Goal: Task Accomplishment & Management: Manage account settings

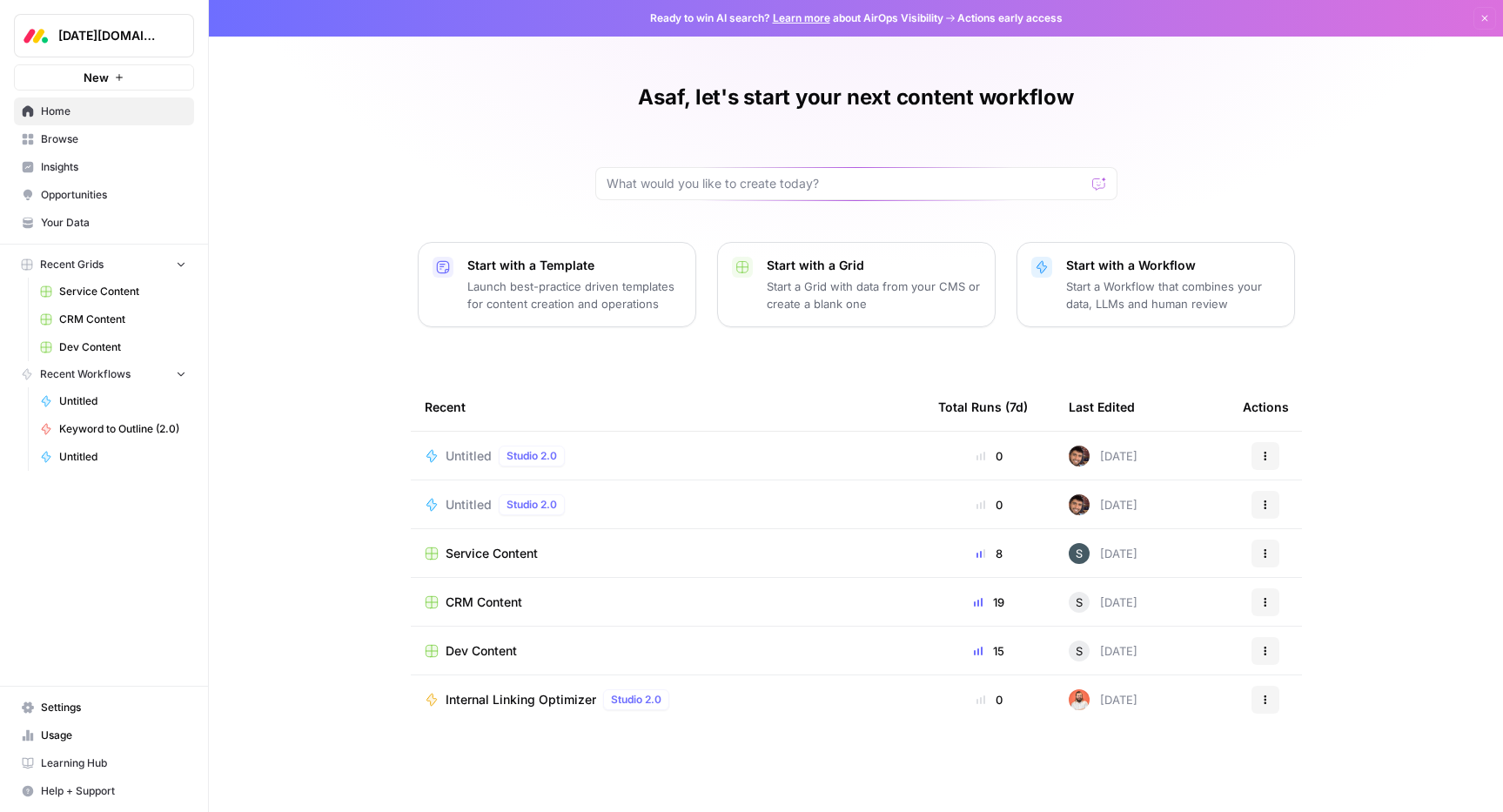
click at [67, 712] on span "Settings" at bounding box center [113, 707] width 146 height 16
click at [792, 22] on link "Learn more" at bounding box center [802, 17] width 58 height 13
click at [121, 767] on span "Learning Hub" at bounding box center [113, 763] width 146 height 16
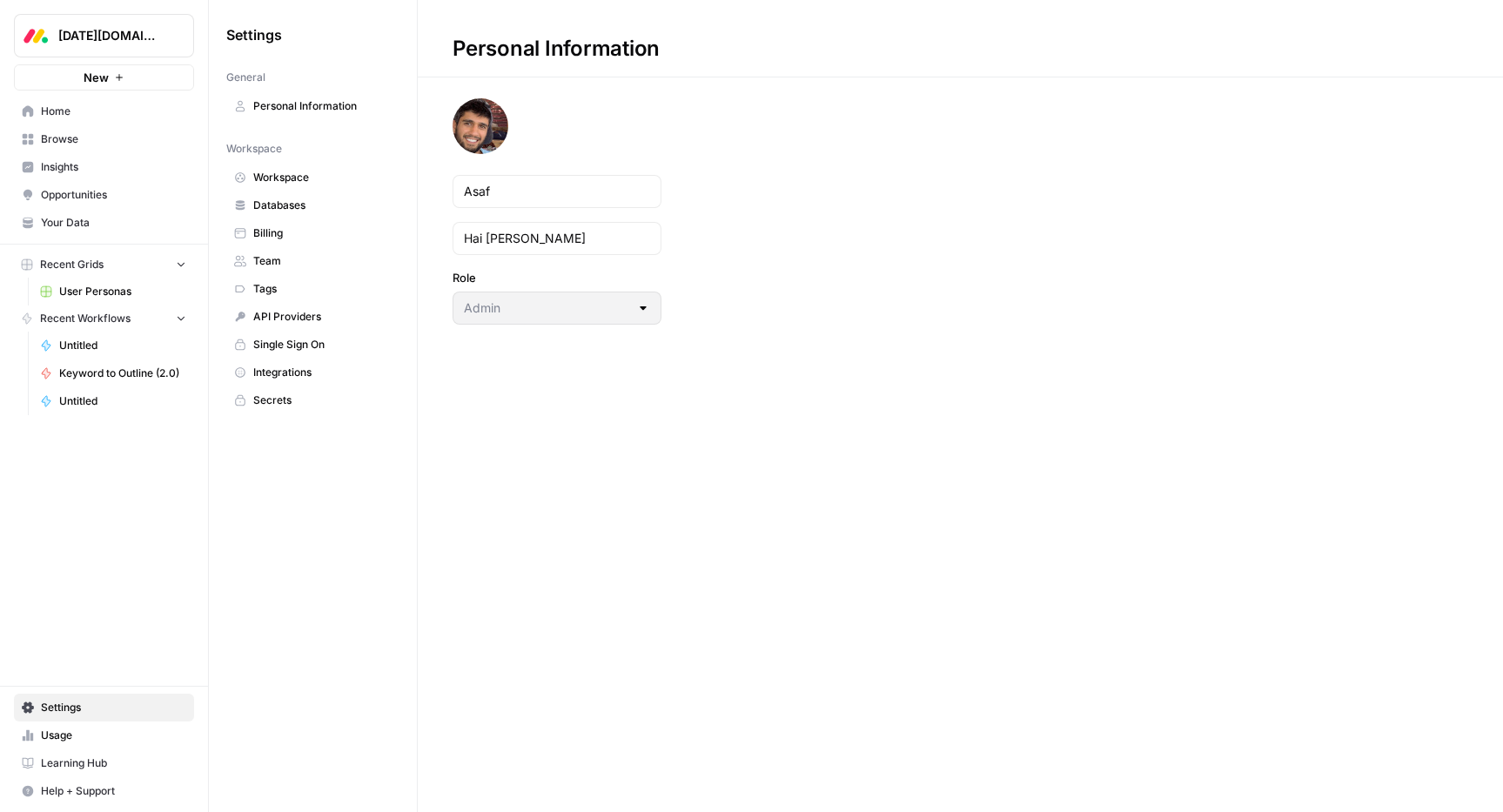
click at [314, 322] on span "API Providers" at bounding box center [322, 317] width 139 height 16
